Goal: Find specific page/section: Find specific page/section

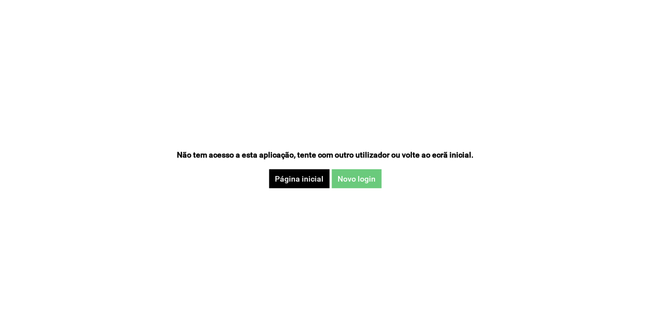
click at [367, 177] on button "Novo login" at bounding box center [357, 178] width 50 height 19
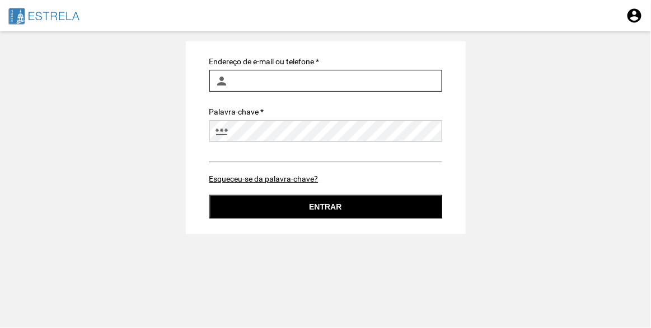
type input "[PERSON_NAME][EMAIL_ADDRESS][PERSON_NAME][DOMAIN_NAME]"
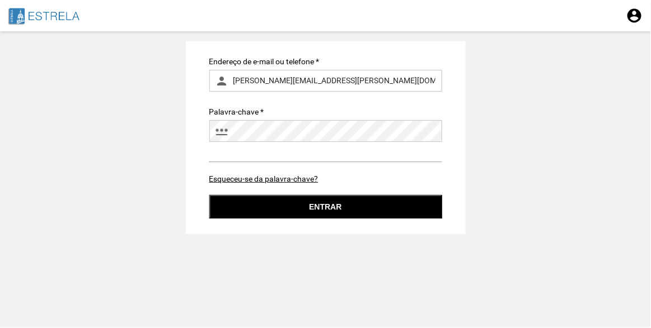
click at [315, 215] on button "Entrar" at bounding box center [325, 206] width 233 height 23
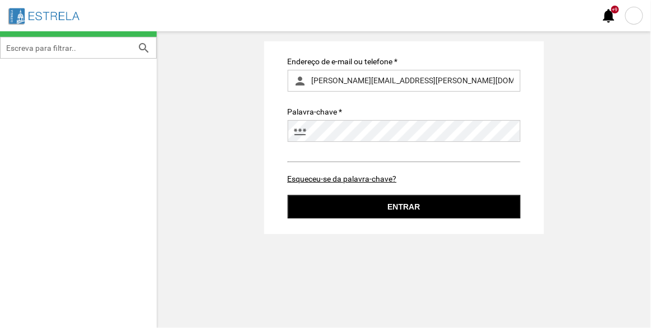
click at [633, 10] on div at bounding box center [634, 16] width 18 height 18
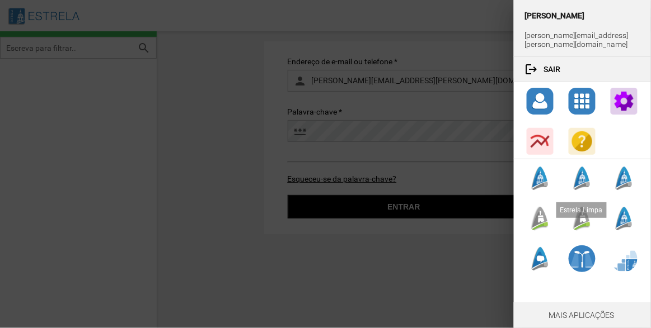
click at [536, 218] on div at bounding box center [539, 218] width 27 height 27
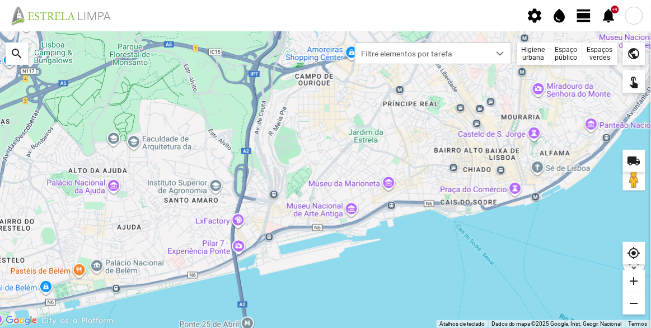
click at [601, 51] on div "Espaços verdes" at bounding box center [599, 54] width 35 height 22
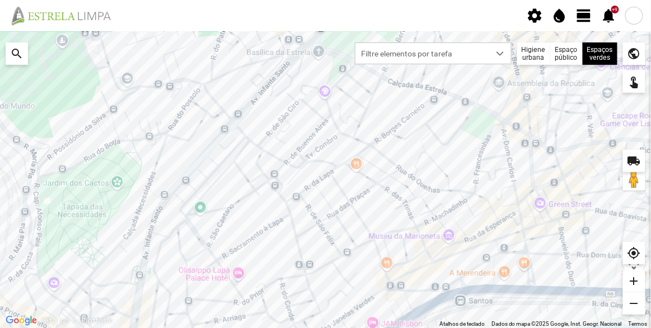
drag, startPoint x: 564, startPoint y: 156, endPoint x: 506, endPoint y: 199, distance: 72.8
click at [506, 199] on div at bounding box center [325, 179] width 651 height 297
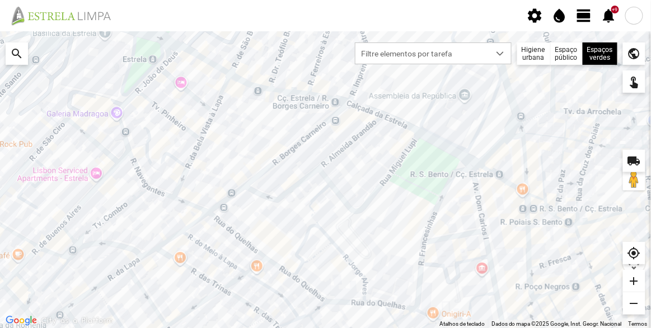
drag, startPoint x: 463, startPoint y: 109, endPoint x: 477, endPoint y: 205, distance: 97.3
click at [477, 205] on div at bounding box center [325, 179] width 651 height 297
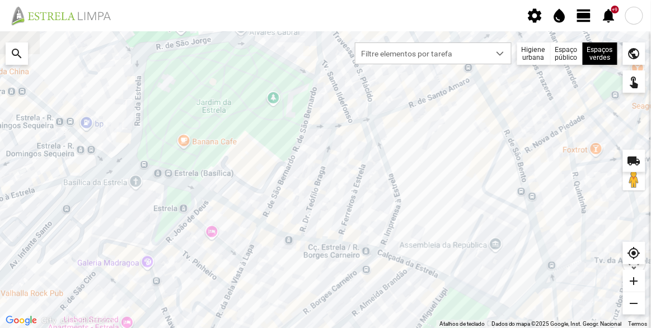
drag, startPoint x: 452, startPoint y: 130, endPoint x: 469, endPoint y: 202, distance: 74.2
click at [469, 202] on div at bounding box center [325, 179] width 651 height 297
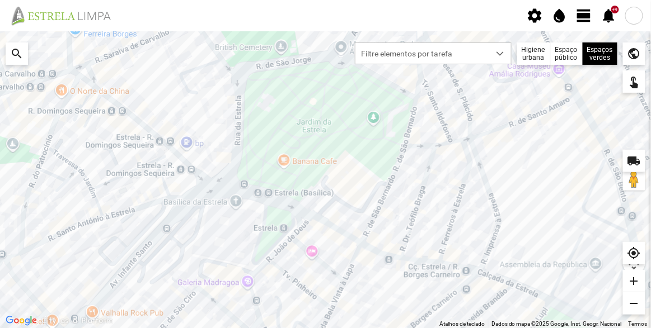
drag, startPoint x: 327, startPoint y: 201, endPoint x: 428, endPoint y: 219, distance: 102.7
click at [428, 219] on div at bounding box center [325, 179] width 651 height 297
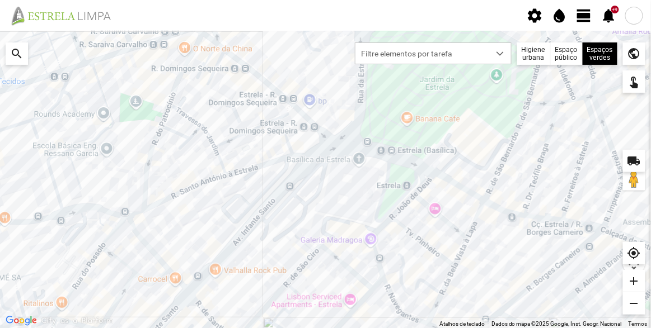
drag, startPoint x: 368, startPoint y: 218, endPoint x: 497, endPoint y: 174, distance: 136.6
click at [497, 174] on div at bounding box center [325, 179] width 651 height 297
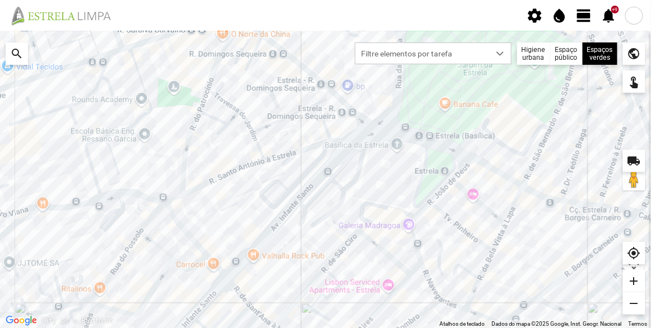
drag, startPoint x: 343, startPoint y: 205, endPoint x: 383, endPoint y: 189, distance: 42.6
click at [383, 189] on div at bounding box center [325, 179] width 651 height 297
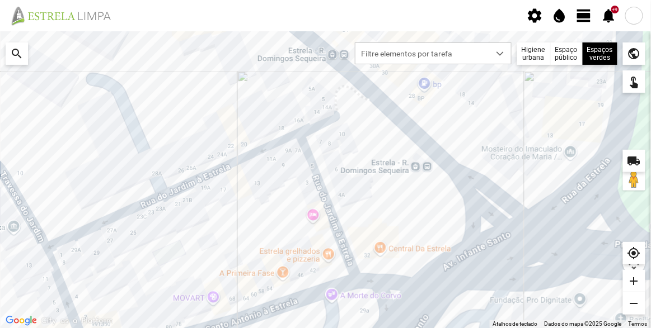
drag, startPoint x: 349, startPoint y: 179, endPoint x: 354, endPoint y: 186, distance: 8.1
click at [354, 186] on div at bounding box center [325, 179] width 651 height 297
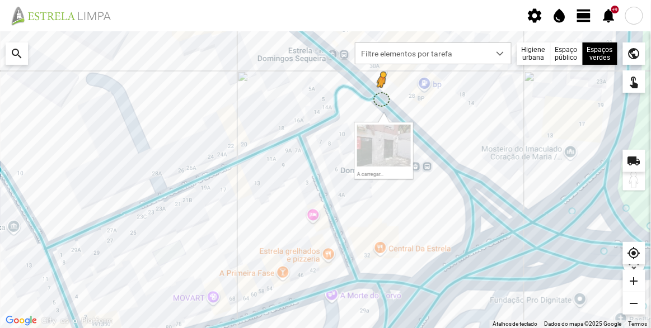
drag, startPoint x: 638, startPoint y: 187, endPoint x: 383, endPoint y: 101, distance: 268.7
click at [383, 101] on div "Para ativar a funcionalidade de arrastar com o teclado, prima Alt + Enter. Quan…" at bounding box center [325, 179] width 651 height 297
